Goal: Transaction & Acquisition: Purchase product/service

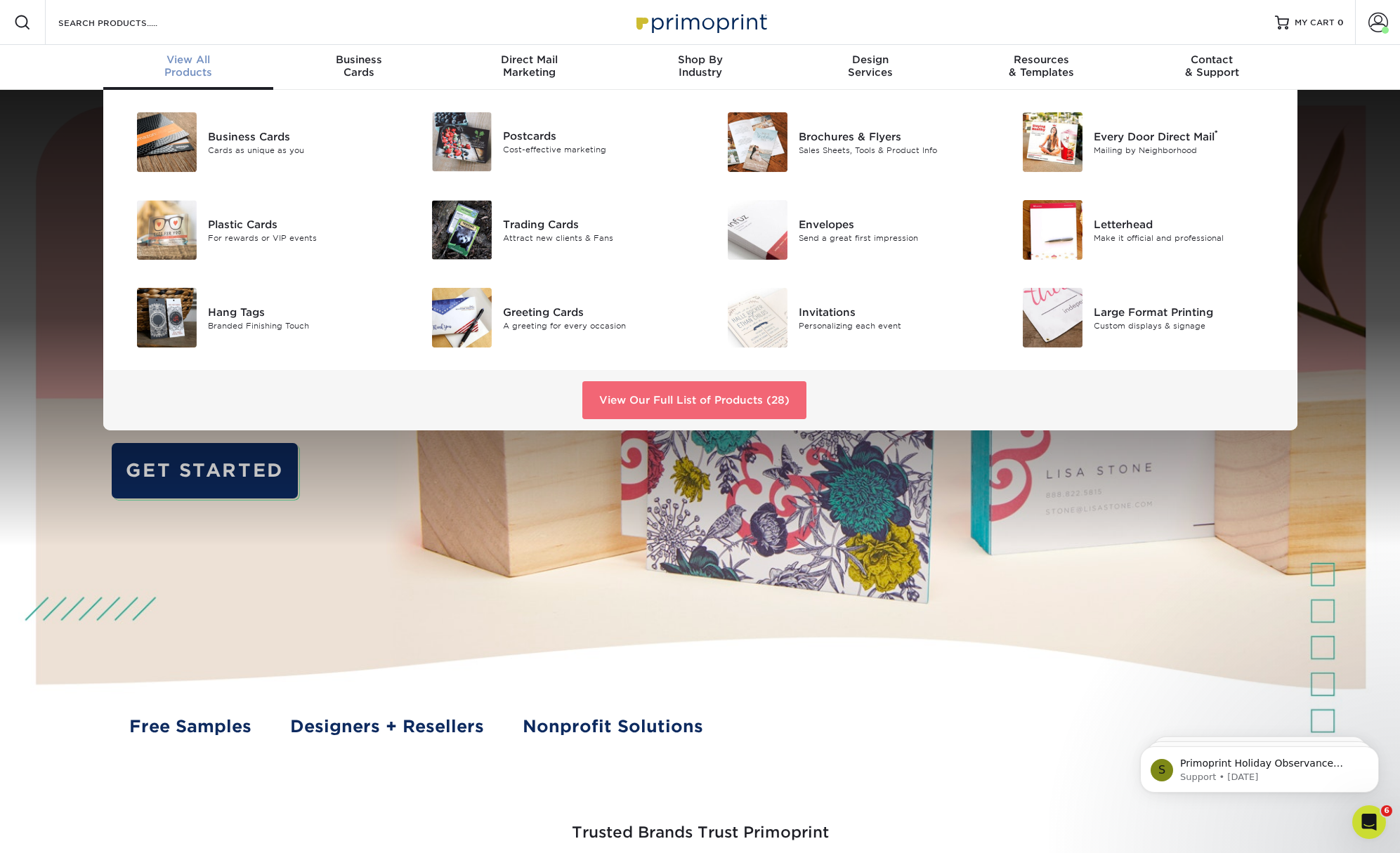
click at [643, 400] on link "View Our Full List of Products (28)" at bounding box center [694, 400] width 224 height 38
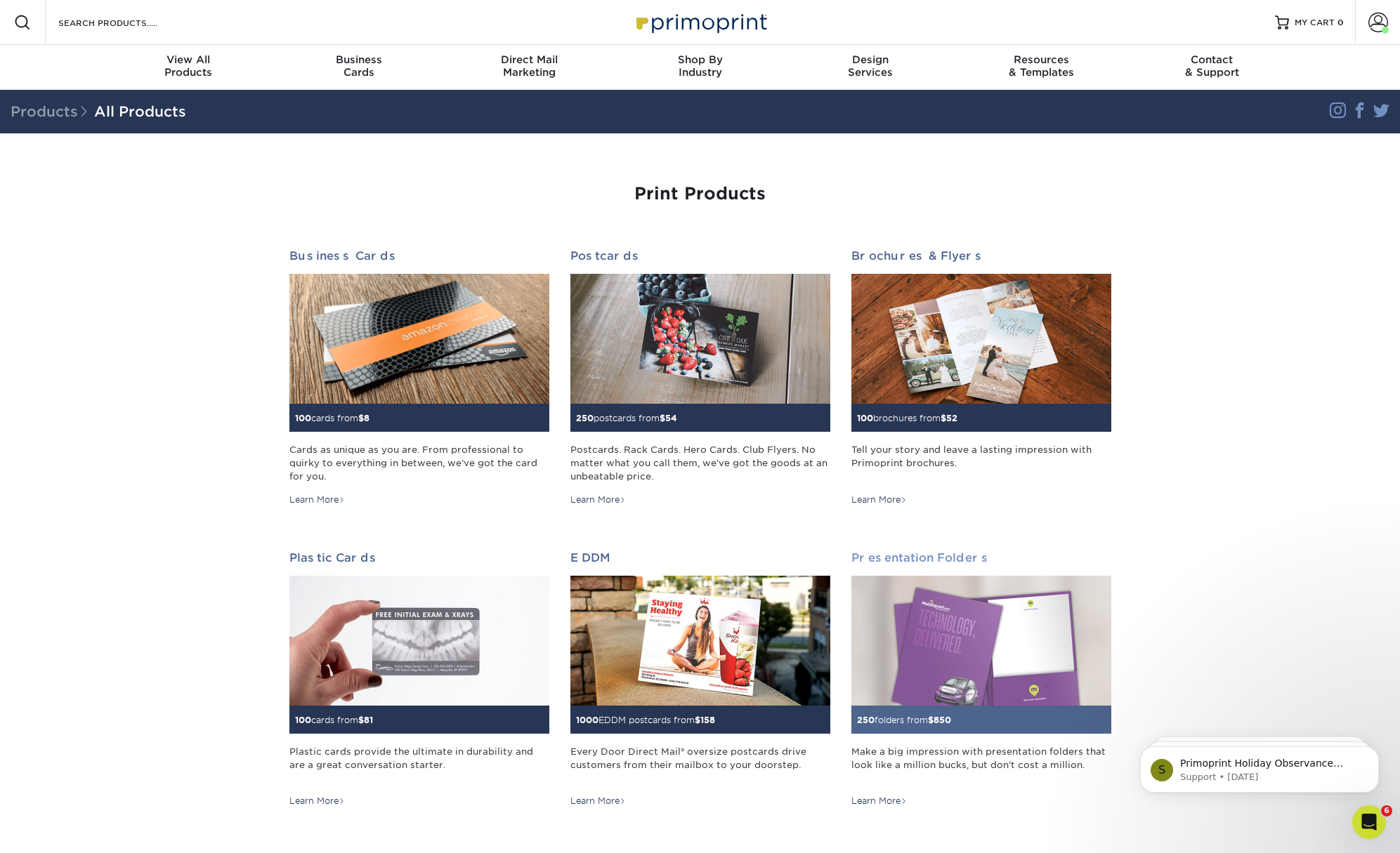
click at [875, 558] on h2 "Presentation Folders" at bounding box center [981, 558] width 260 height 13
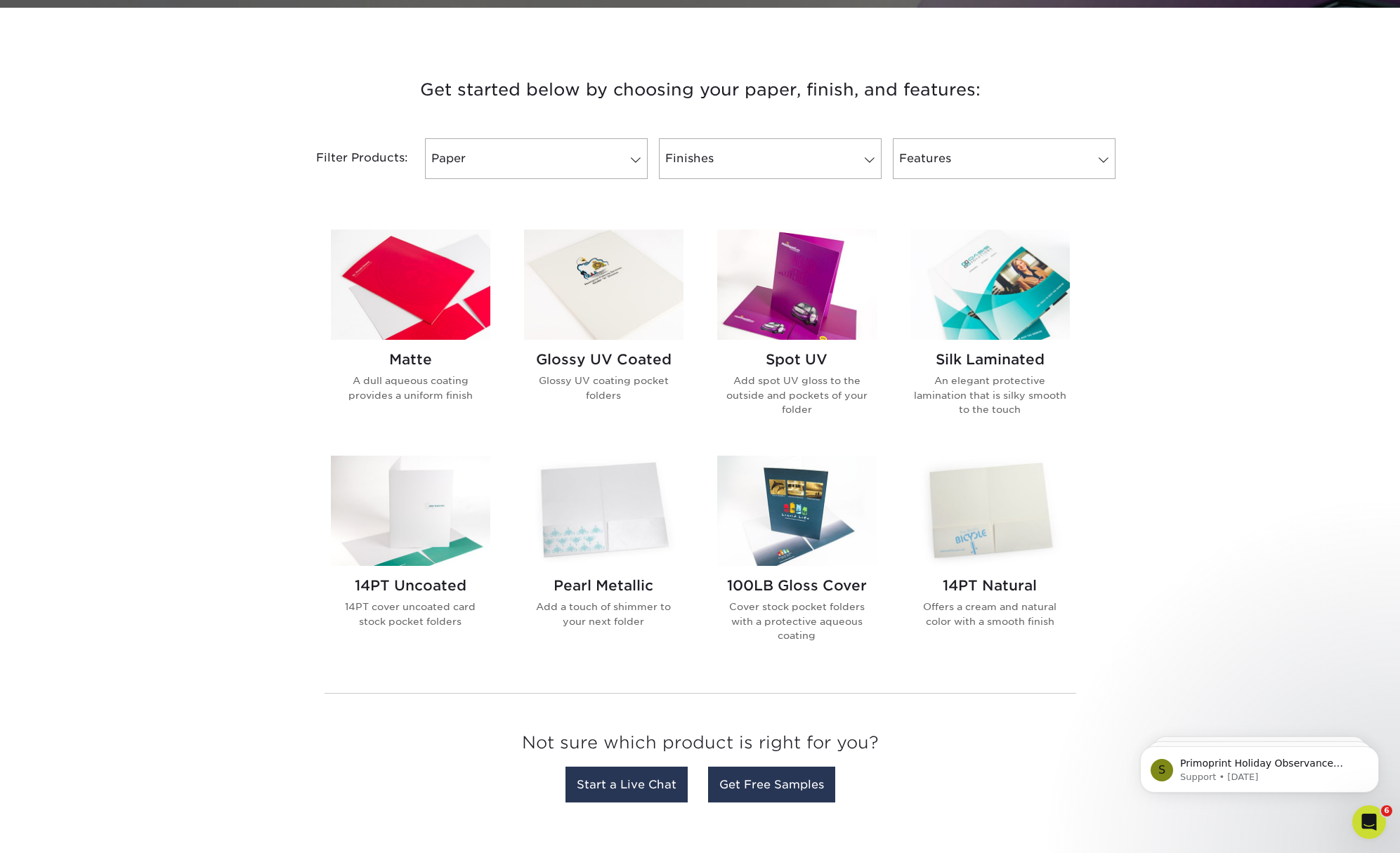
scroll to position [482, 0]
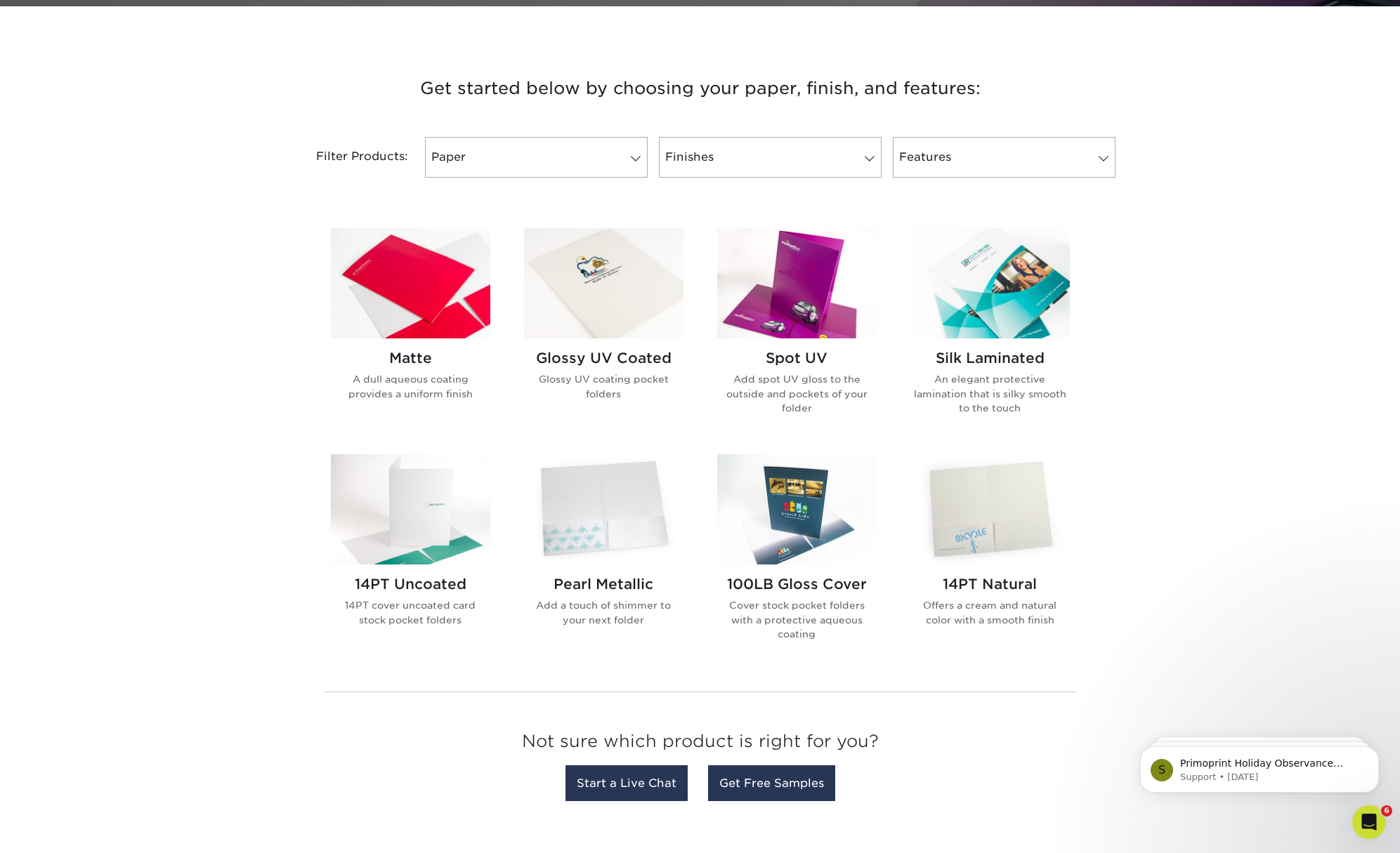
click at [775, 327] on img at bounding box center [797, 284] width 159 height 110
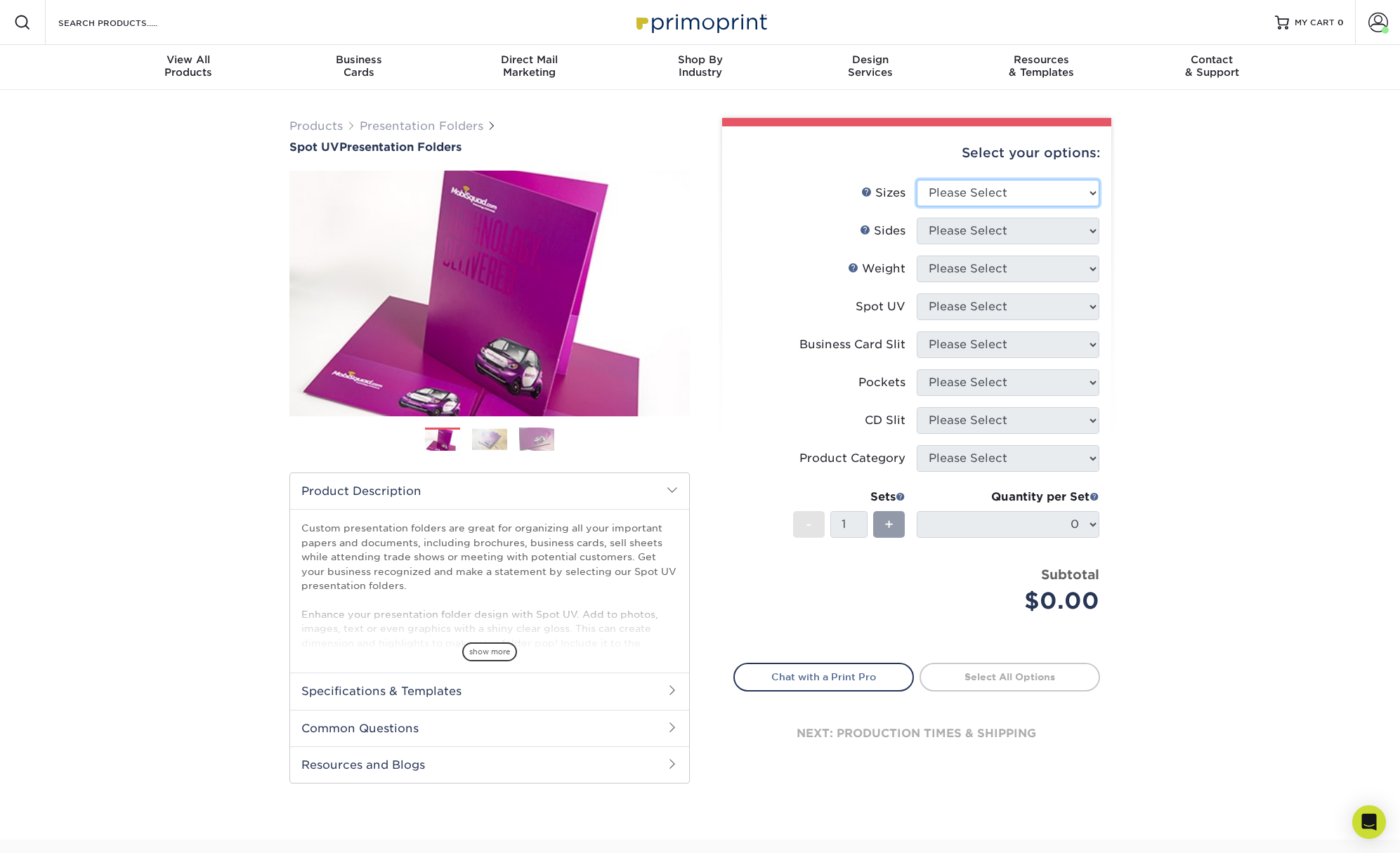
click at [987, 191] on select "Please Select 6" x 9" 9" x 12"" at bounding box center [1008, 193] width 182 height 27
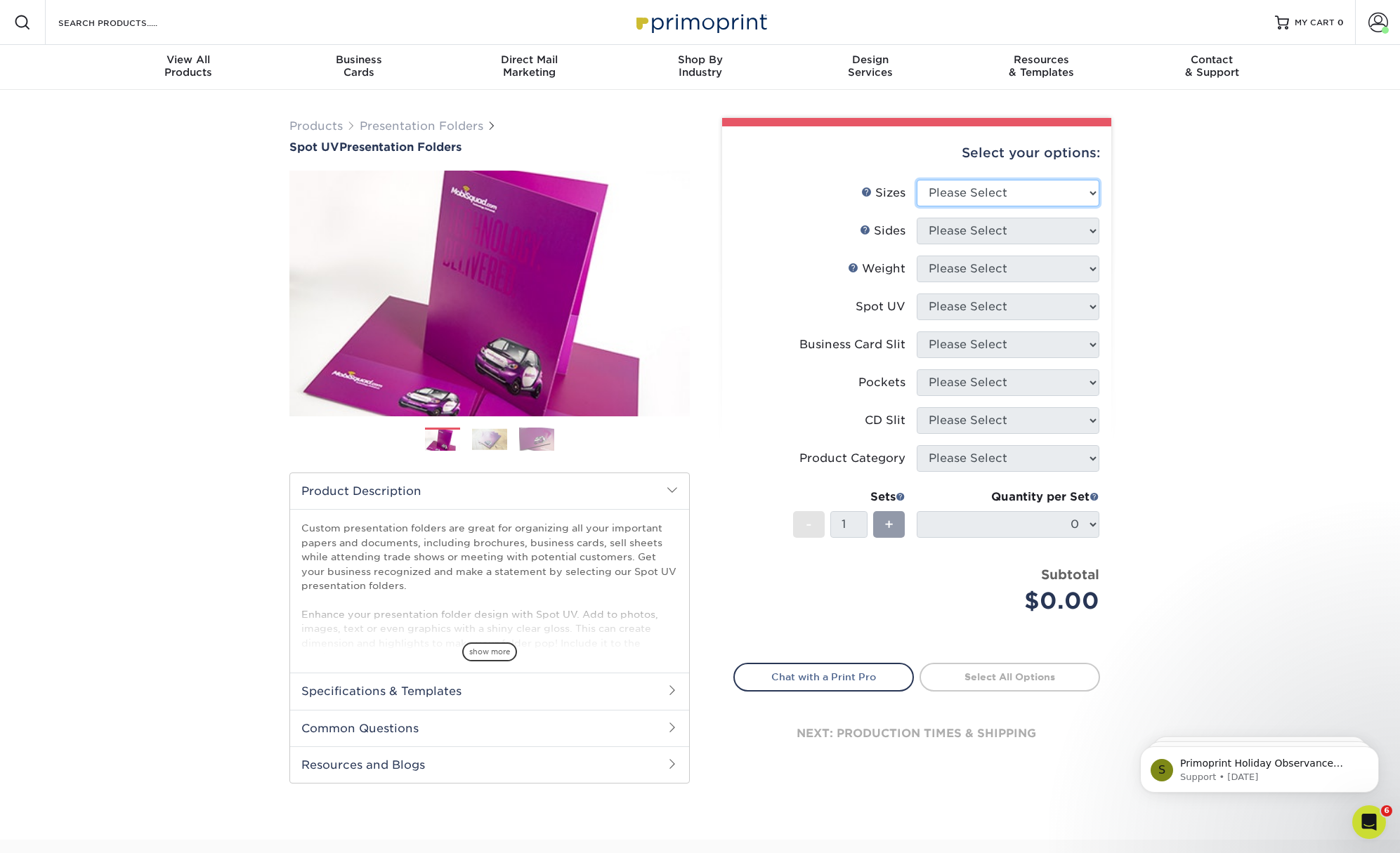
select select "6.00x9.00"
click at [917, 179] on select "Please Select 6" x 9" 9" x 12"" at bounding box center [1008, 193] width 182 height 27
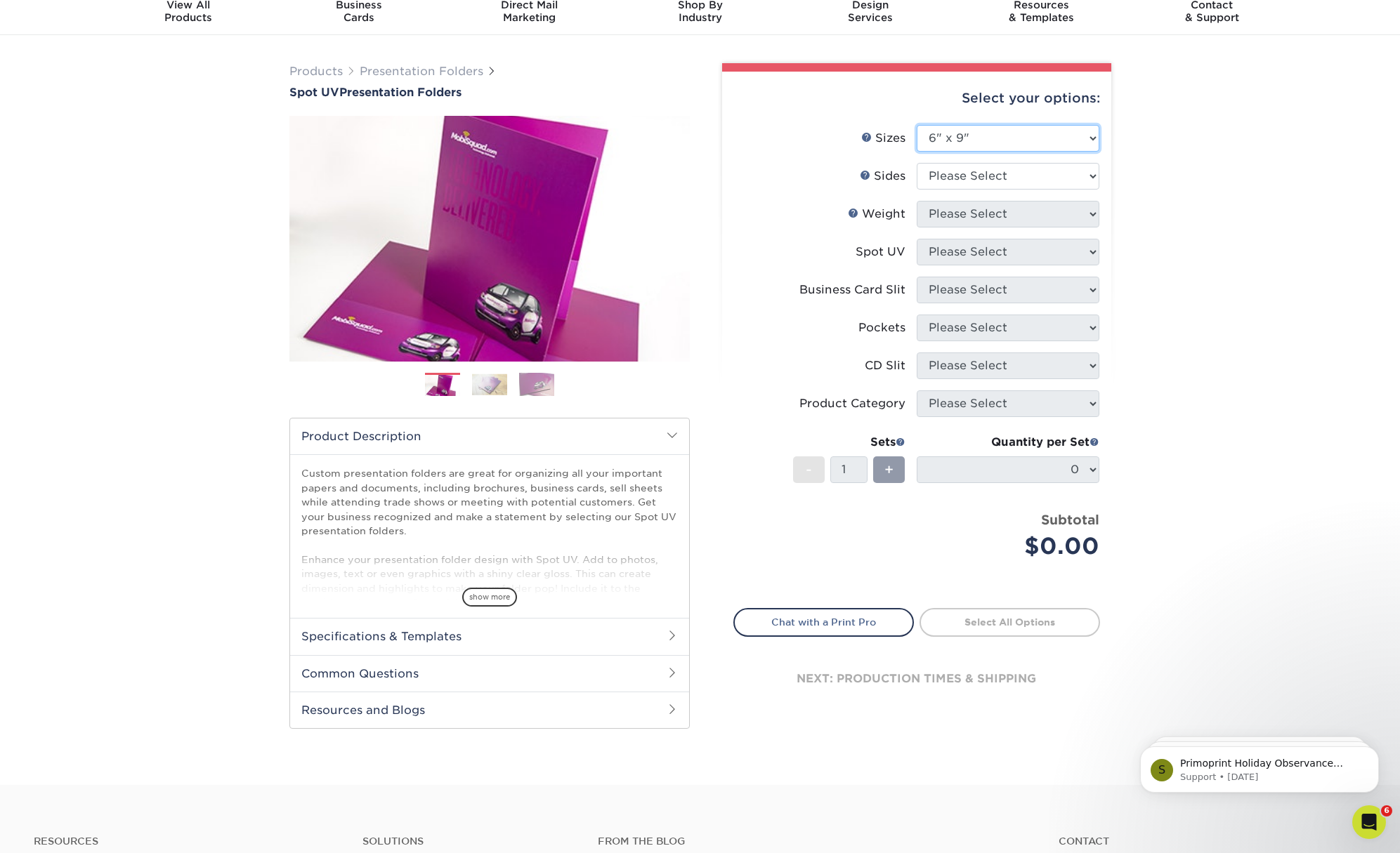
scroll to position [349, 0]
